Goal: Book appointment/travel/reservation

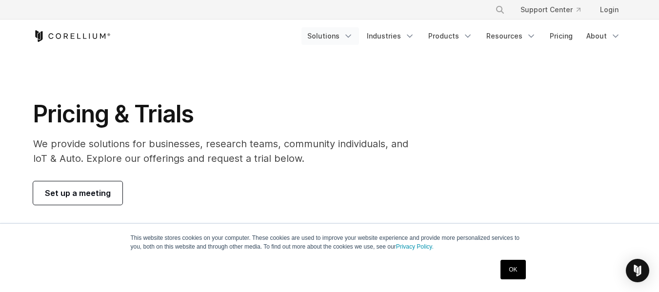
click at [324, 37] on link "Solutions" at bounding box center [330, 36] width 58 height 18
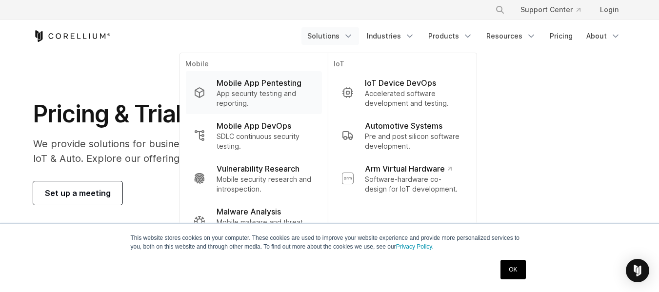
click at [281, 87] on p "Mobile App Pentesting" at bounding box center [258, 83] width 85 height 12
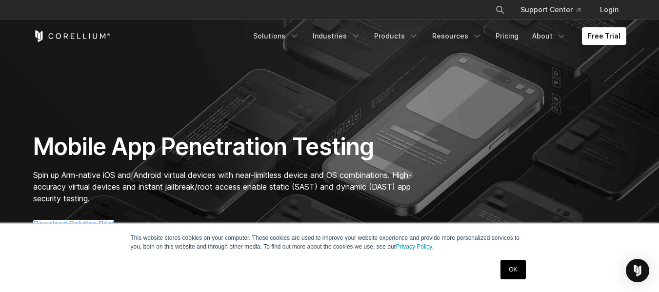
click at [514, 272] on link "OK" at bounding box center [512, 269] width 25 height 19
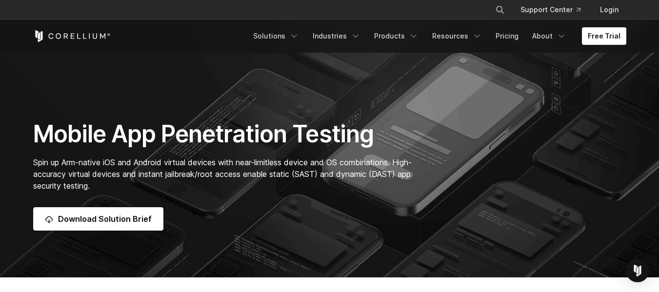
scroll to position [255, 0]
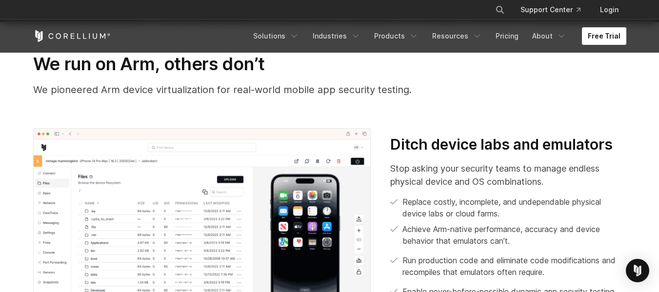
click at [592, 42] on link "Free Trial" at bounding box center [604, 36] width 44 height 18
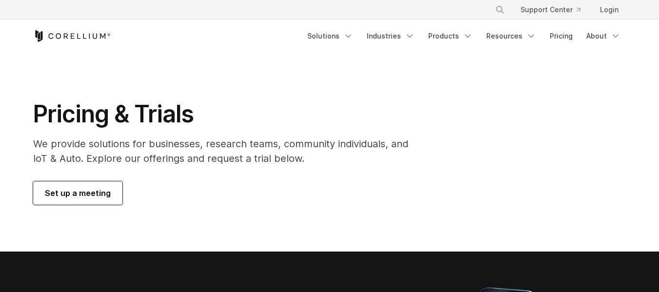
click at [93, 198] on span "Set up a meeting" at bounding box center [78, 193] width 66 height 12
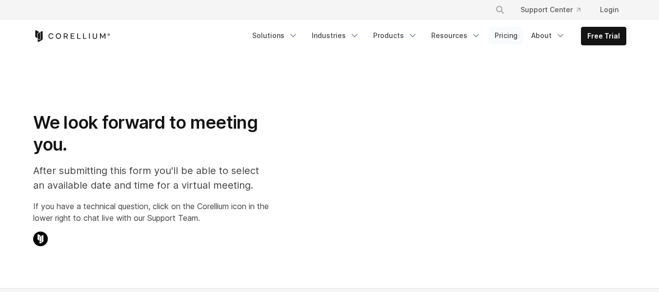
select select "**"
